Goal: Information Seeking & Learning: Learn about a topic

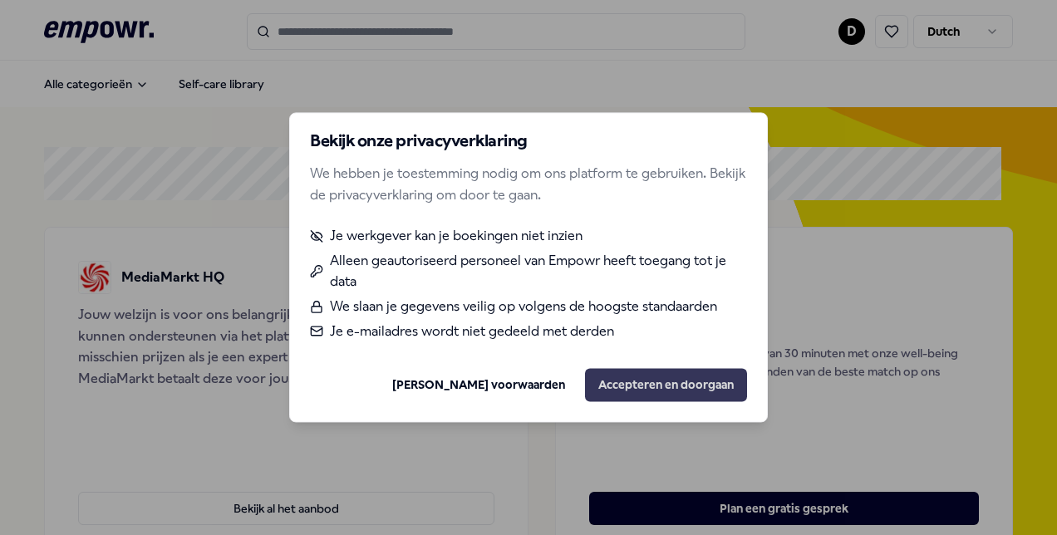
click at [637, 391] on button "Accepteren en doorgaan" at bounding box center [666, 385] width 162 height 33
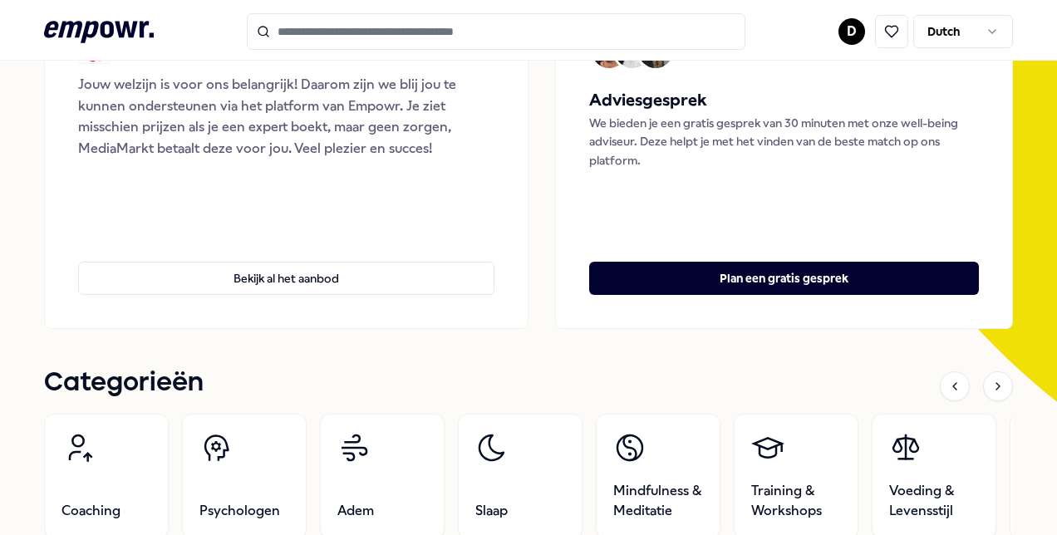
scroll to position [249, 0]
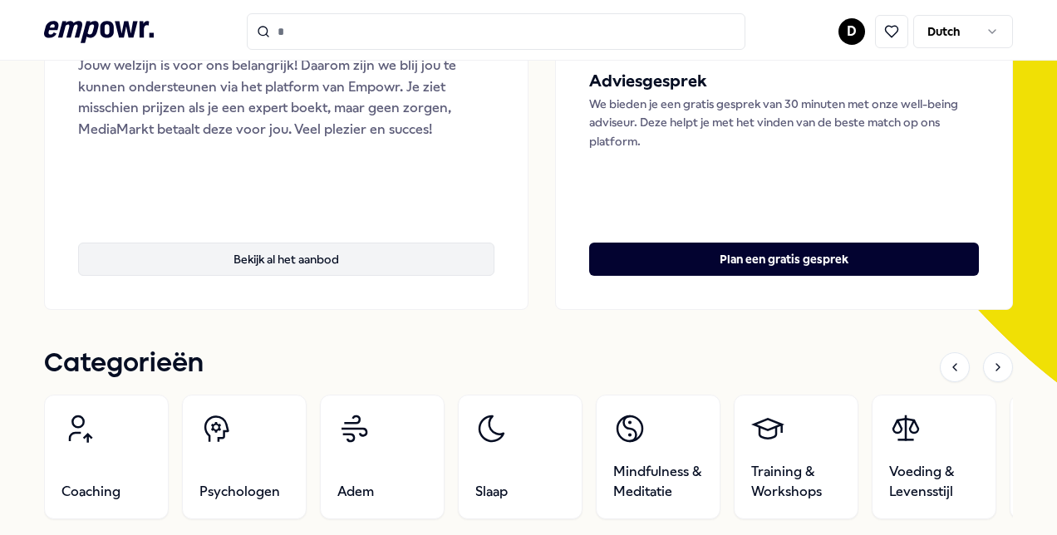
click at [367, 256] on button "Bekijk al het aanbod" at bounding box center [286, 259] width 416 height 33
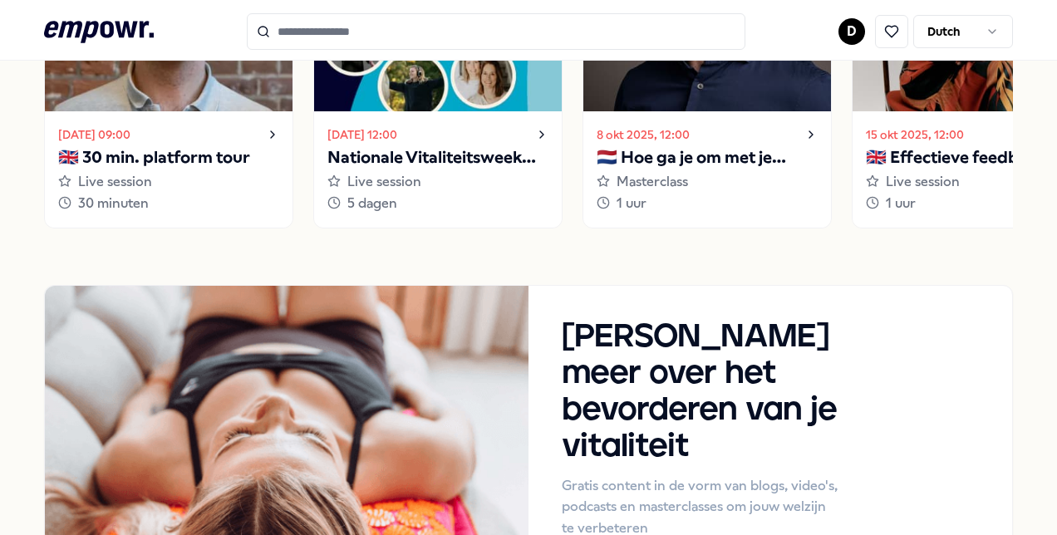
scroll to position [1247, 0]
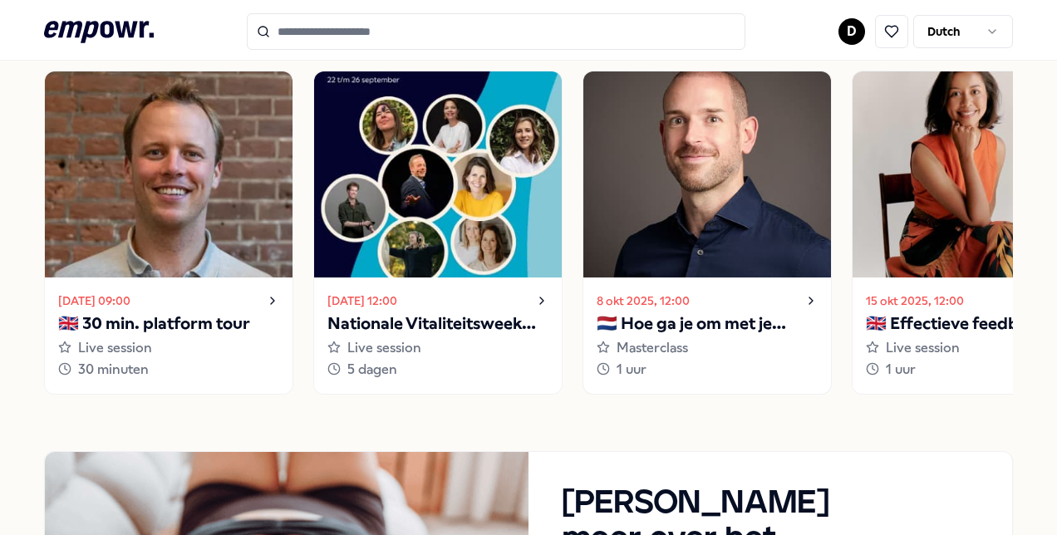
click at [810, 304] on icon at bounding box center [811, 301] width 13 height 20
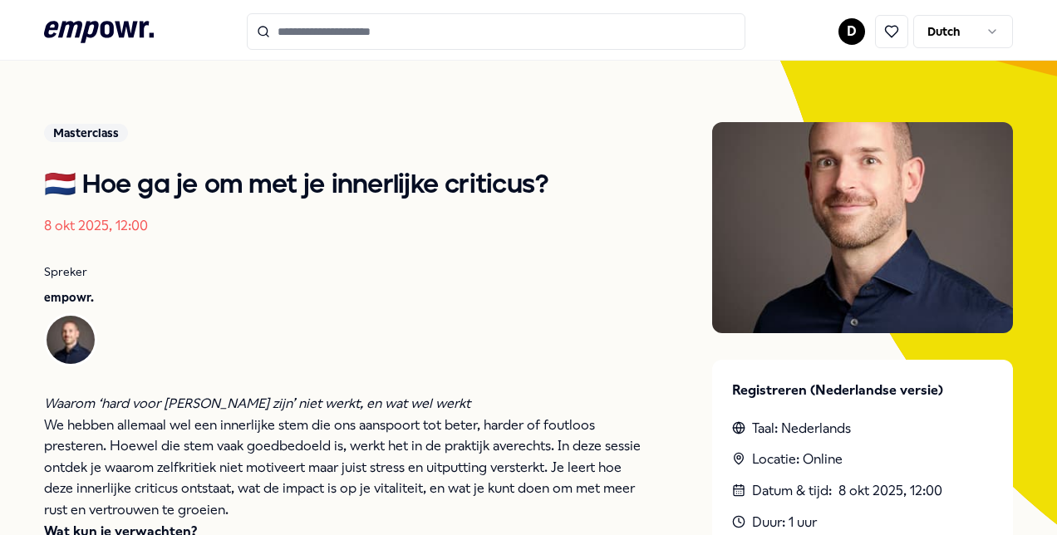
drag, startPoint x: 583, startPoint y: 187, endPoint x: 583, endPoint y: 178, distance: 9.1
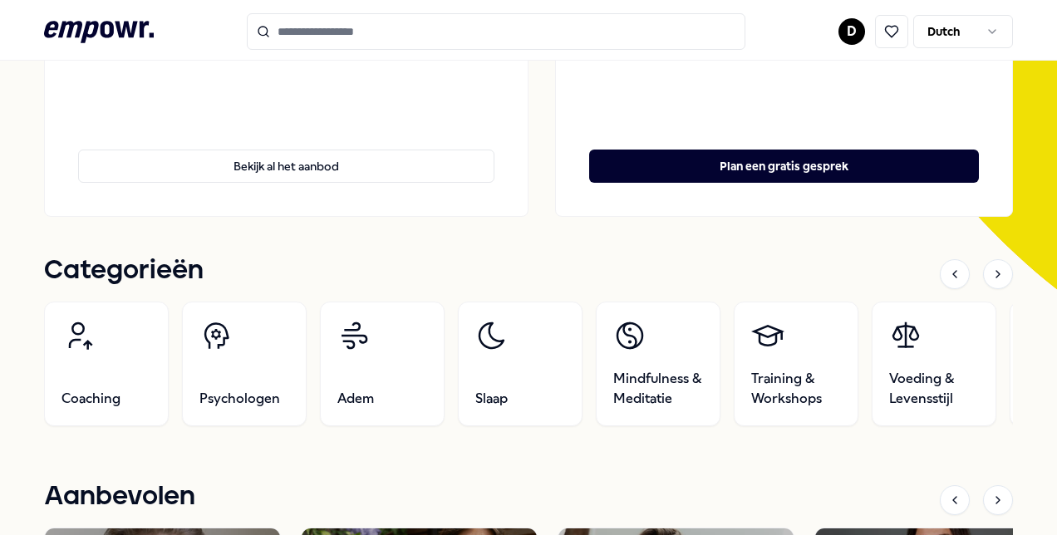
scroll to position [357, 0]
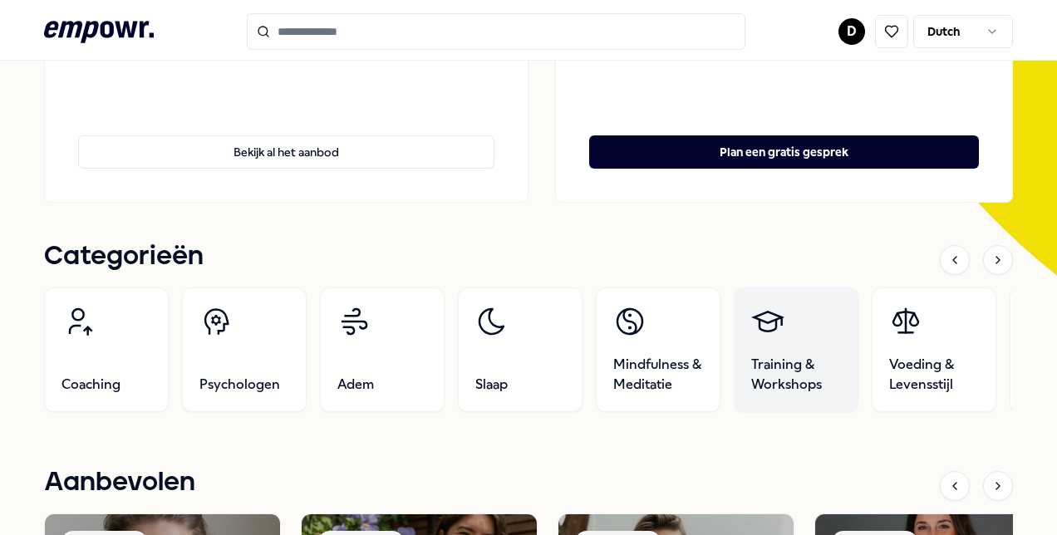
click at [795, 339] on link "Training & Workshops" at bounding box center [796, 350] width 125 height 125
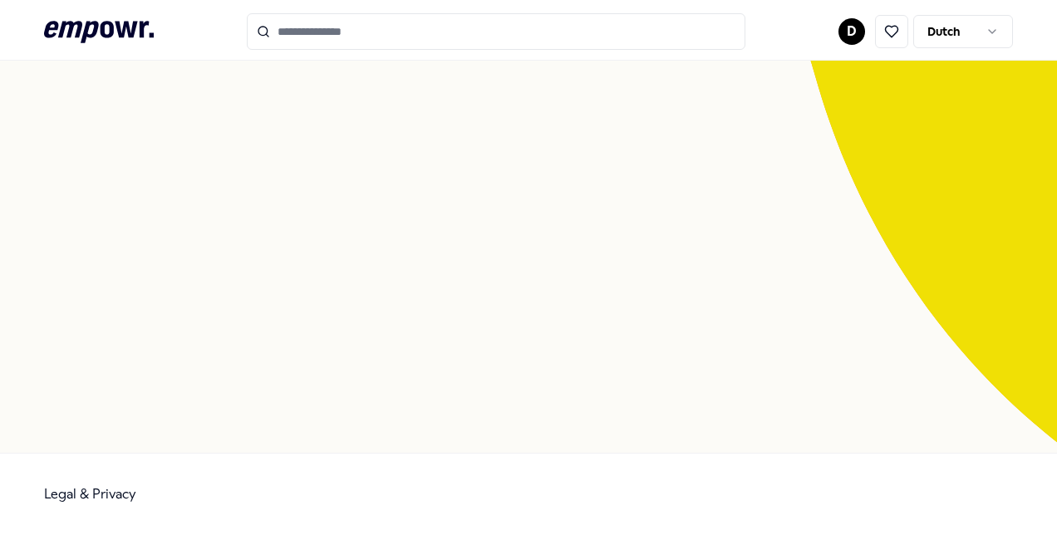
scroll to position [107, 0]
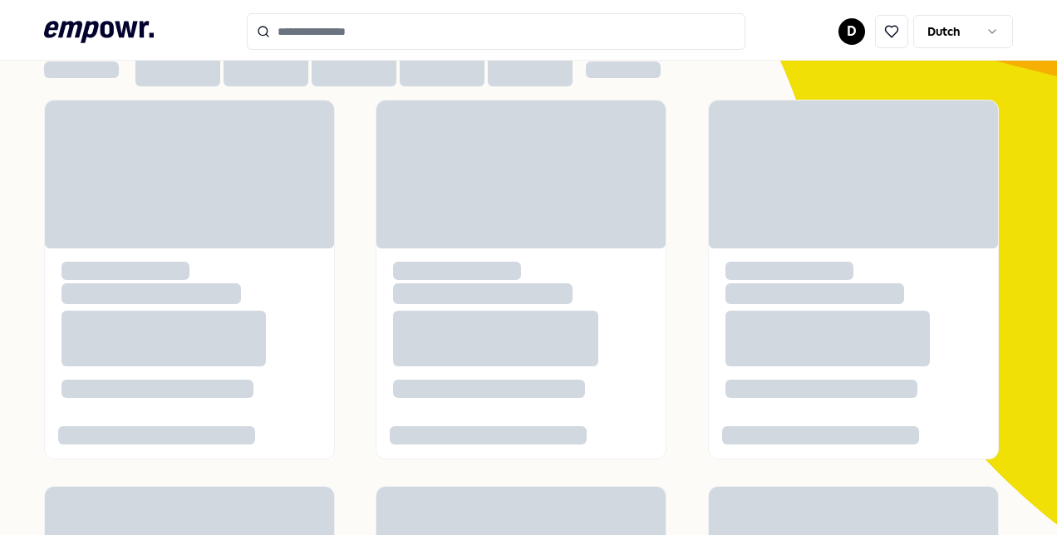
drag, startPoint x: 167, startPoint y: 76, endPoint x: 225, endPoint y: 69, distance: 58.7
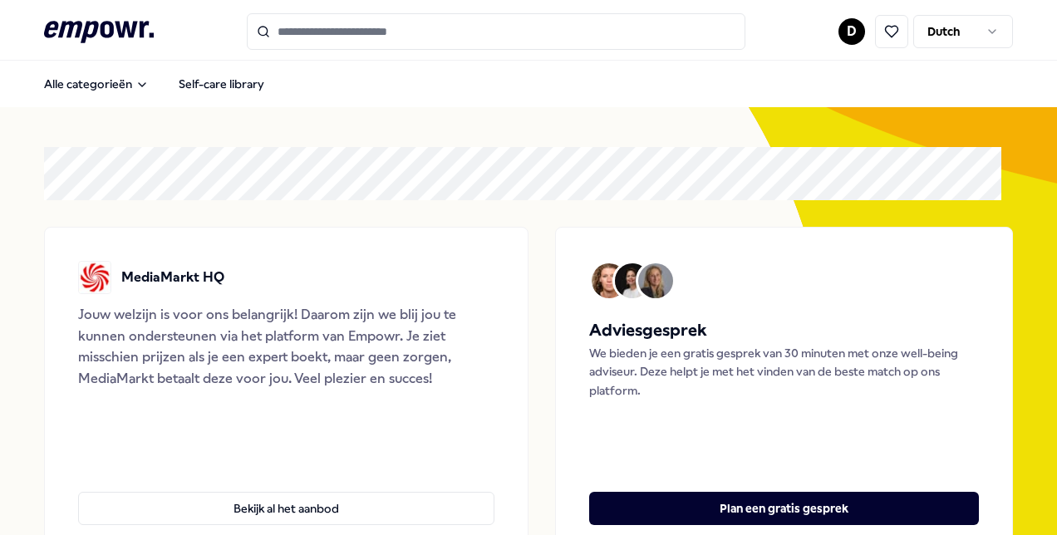
click at [424, 45] on input "Search for products, categories or subcategories" at bounding box center [496, 31] width 499 height 37
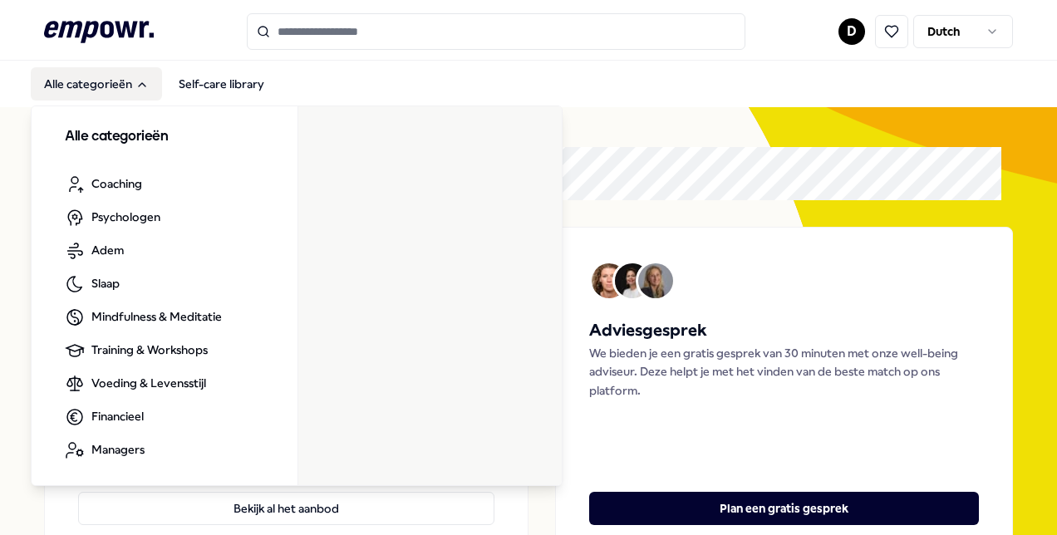
click at [134, 91] on button "Alle categorieën" at bounding box center [96, 83] width 131 height 33
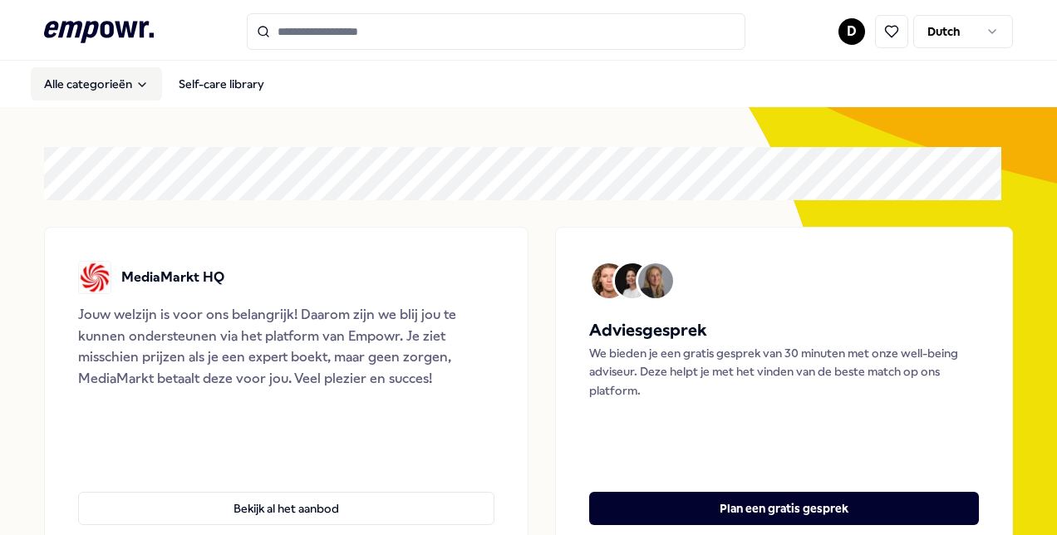
click at [131, 86] on button "Alle categorieën" at bounding box center [96, 83] width 131 height 33
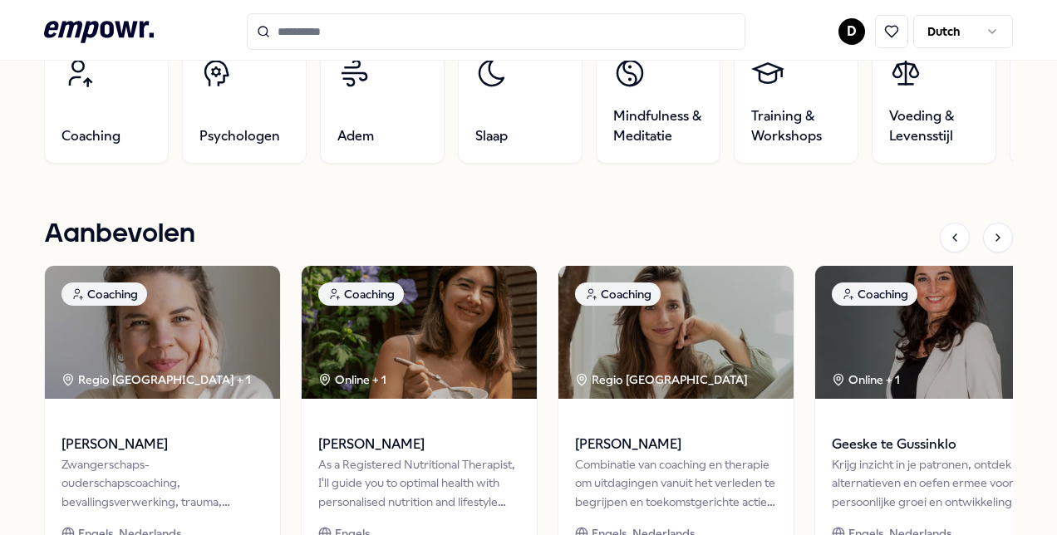
scroll to position [532, 0]
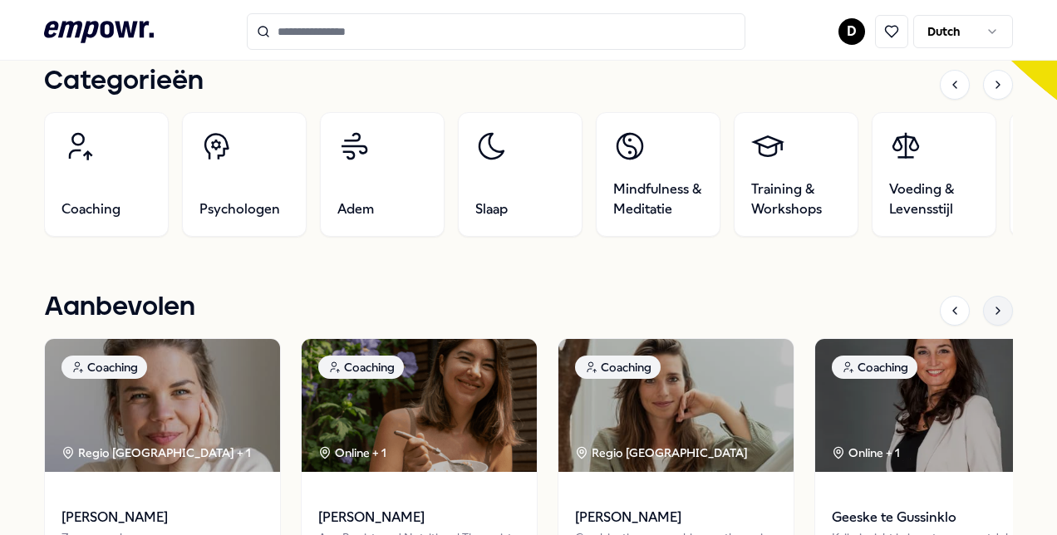
click at [983, 315] on div at bounding box center [998, 311] width 30 height 30
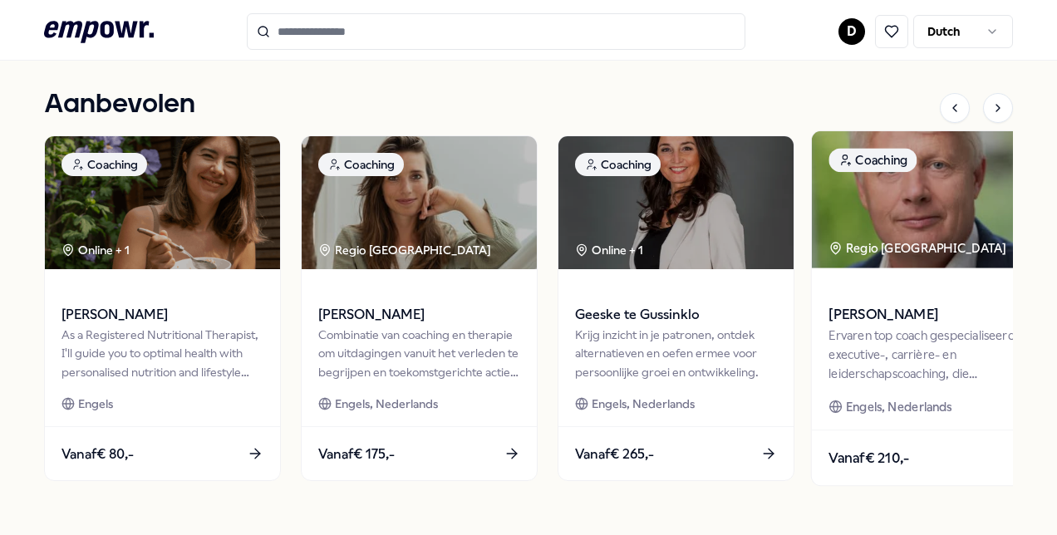
scroll to position [698, 0]
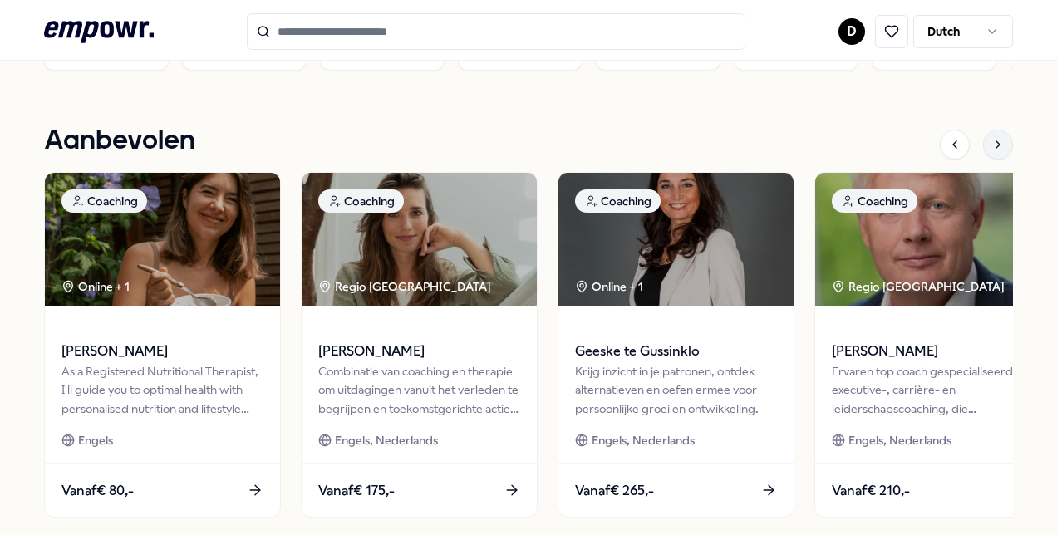
click at [992, 138] on icon at bounding box center [998, 144] width 13 height 13
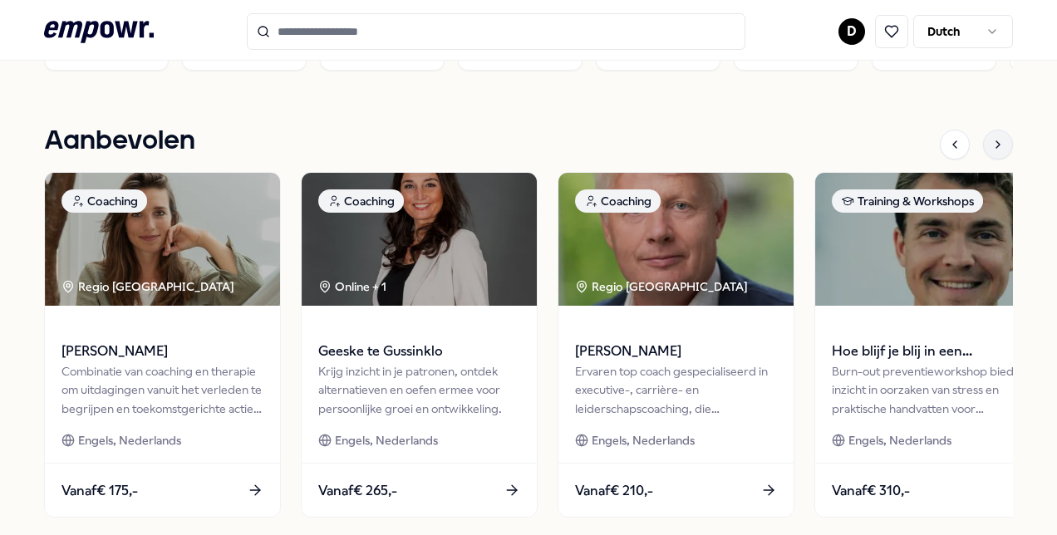
click at [992, 138] on icon at bounding box center [998, 144] width 13 height 13
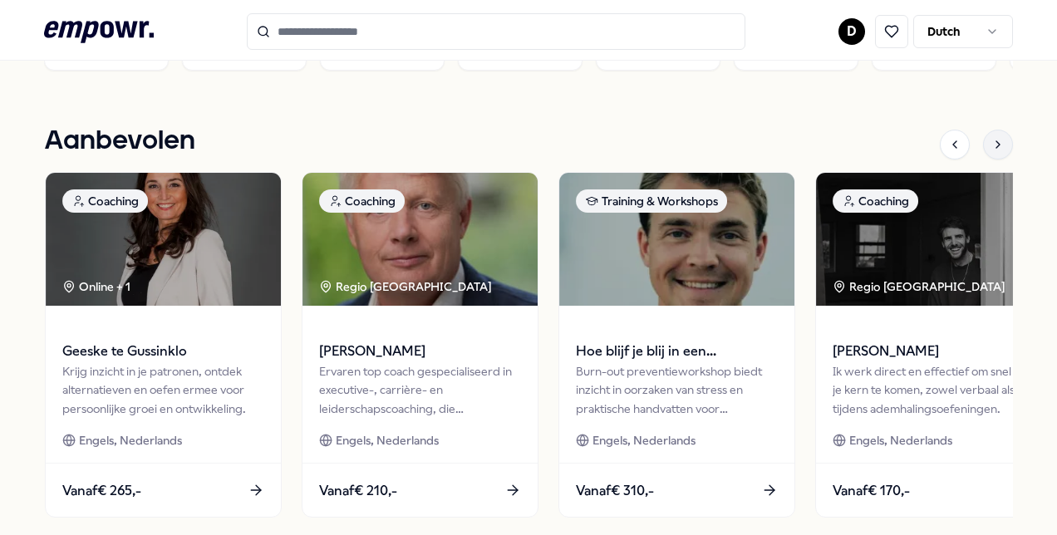
click at [992, 138] on icon at bounding box center [998, 144] width 13 height 13
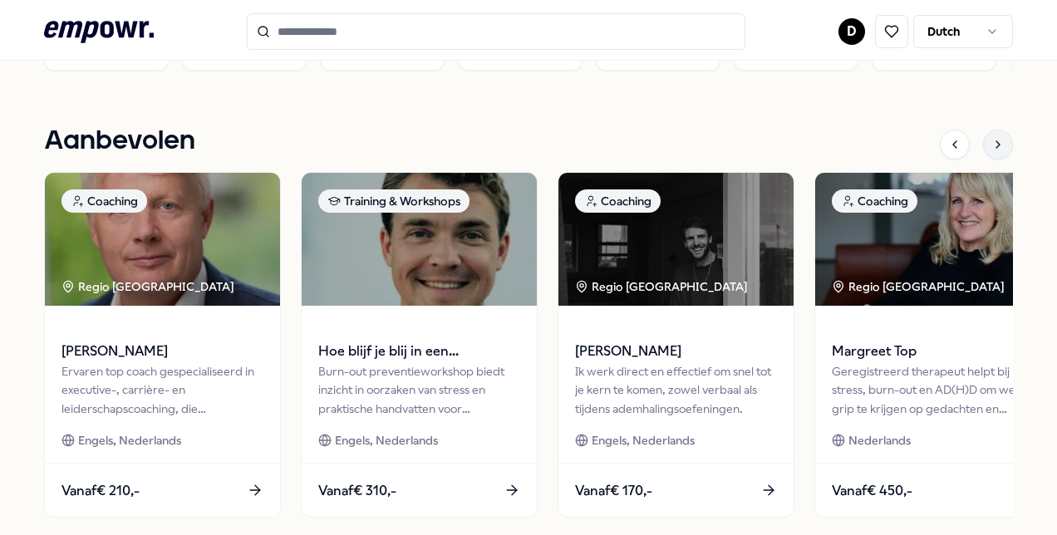
click at [997, 145] on icon at bounding box center [998, 144] width 3 height 7
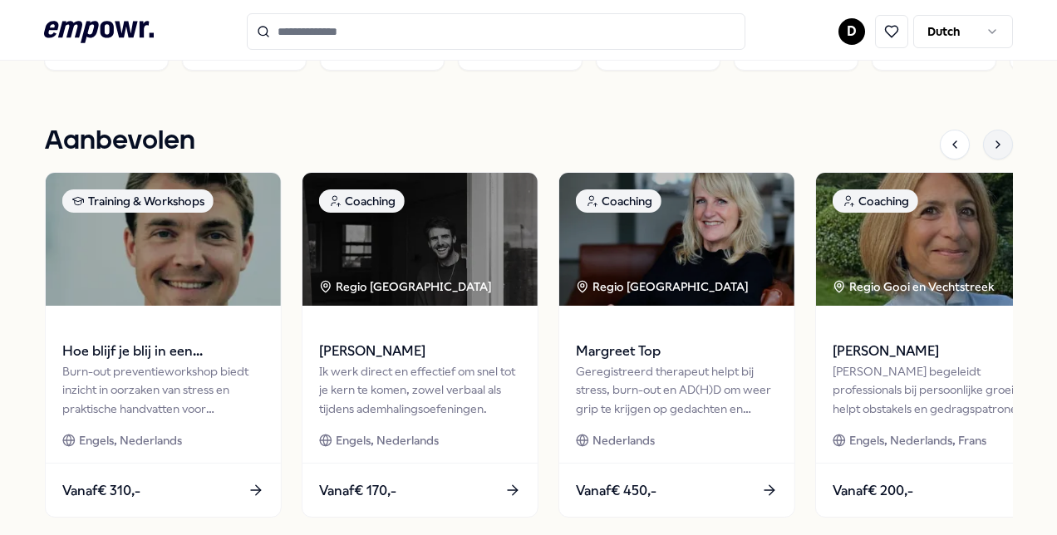
click at [997, 145] on icon at bounding box center [998, 144] width 3 height 7
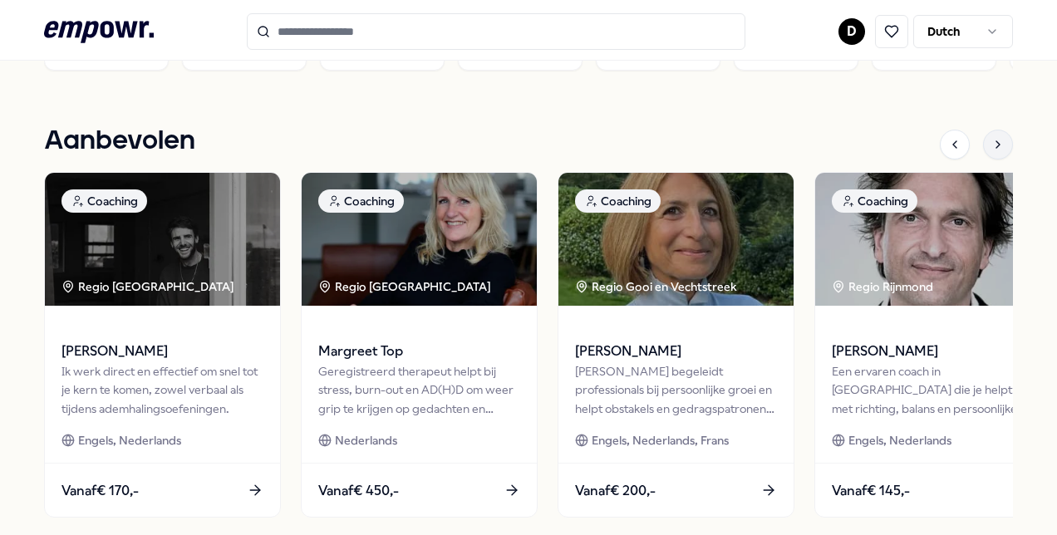
click at [992, 144] on icon at bounding box center [998, 144] width 13 height 13
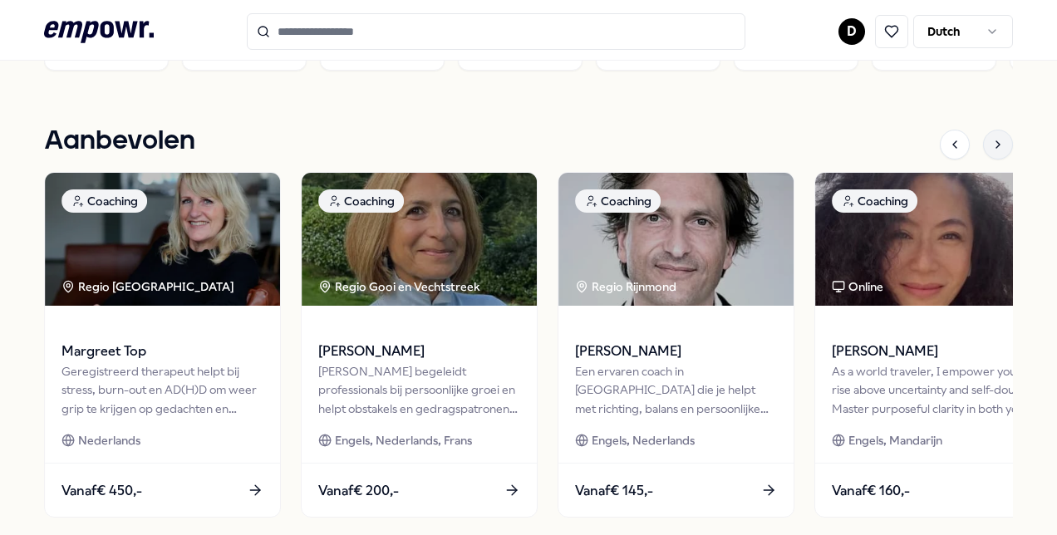
click at [992, 144] on icon at bounding box center [998, 144] width 13 height 13
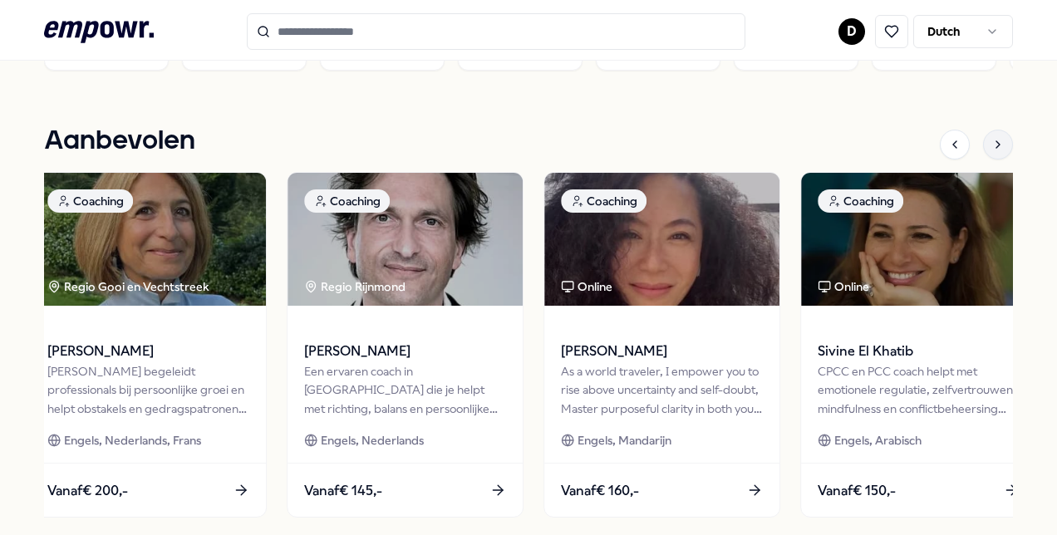
click at [992, 144] on icon at bounding box center [998, 144] width 13 height 13
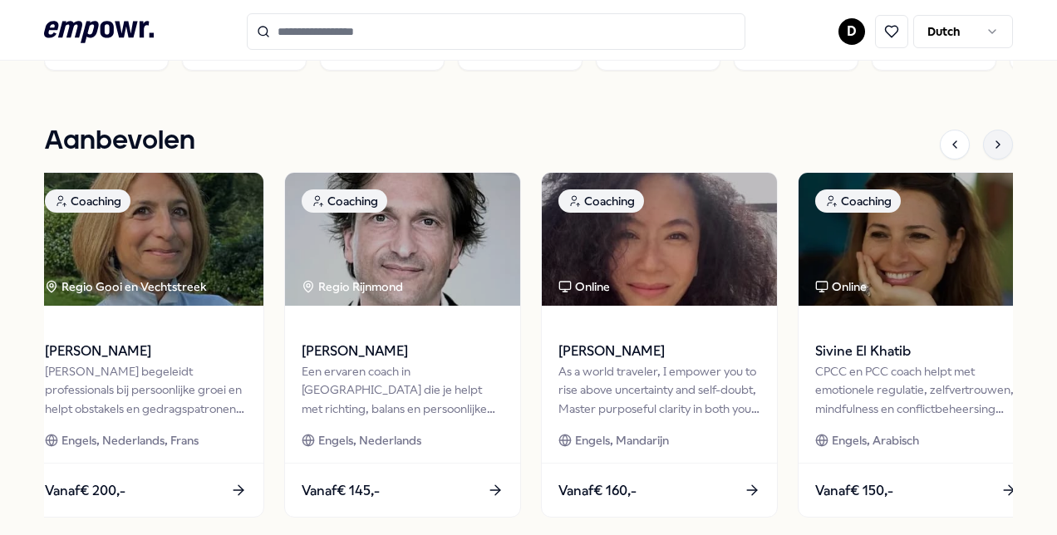
click at [992, 144] on icon at bounding box center [998, 144] width 13 height 13
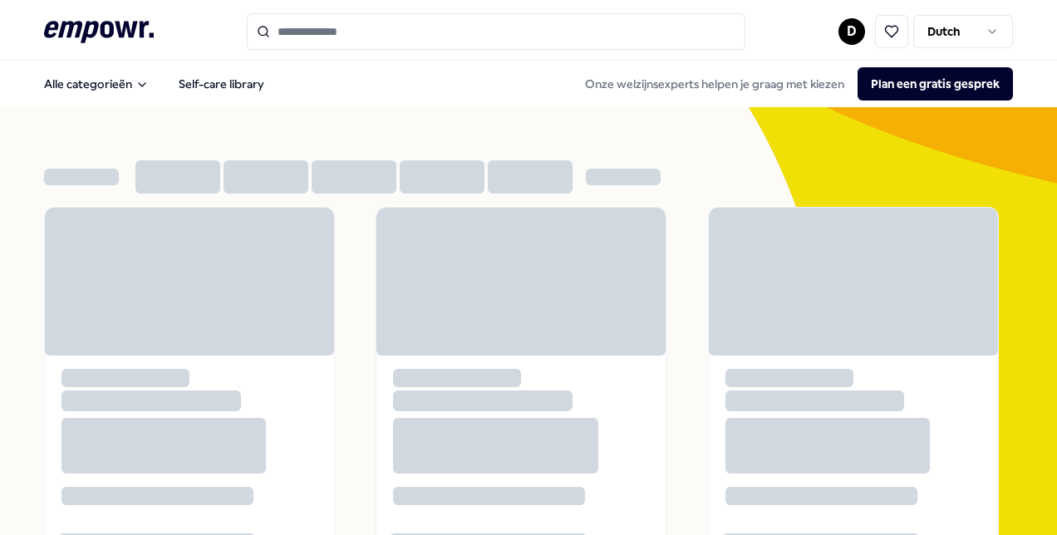
click at [673, 148] on div at bounding box center [528, 177] width 969 height 60
click at [671, 150] on div at bounding box center [528, 177] width 969 height 60
click at [670, 150] on div at bounding box center [528, 177] width 969 height 60
drag, startPoint x: 670, startPoint y: 150, endPoint x: 416, endPoint y: 158, distance: 253.6
click at [598, 160] on div at bounding box center [528, 177] width 969 height 60
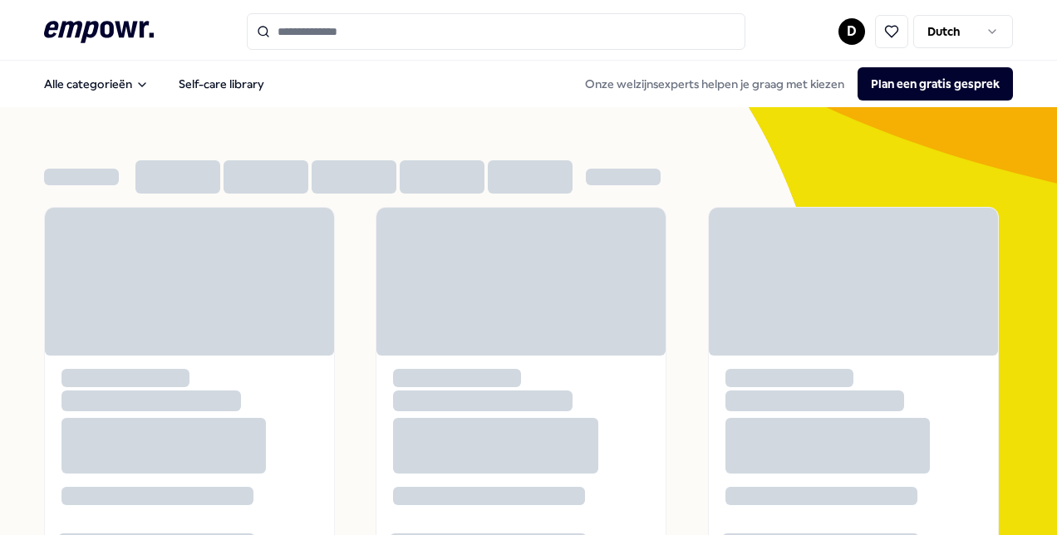
click at [133, 188] on div at bounding box center [528, 177] width 969 height 60
